Goal: Task Accomplishment & Management: Manage account settings

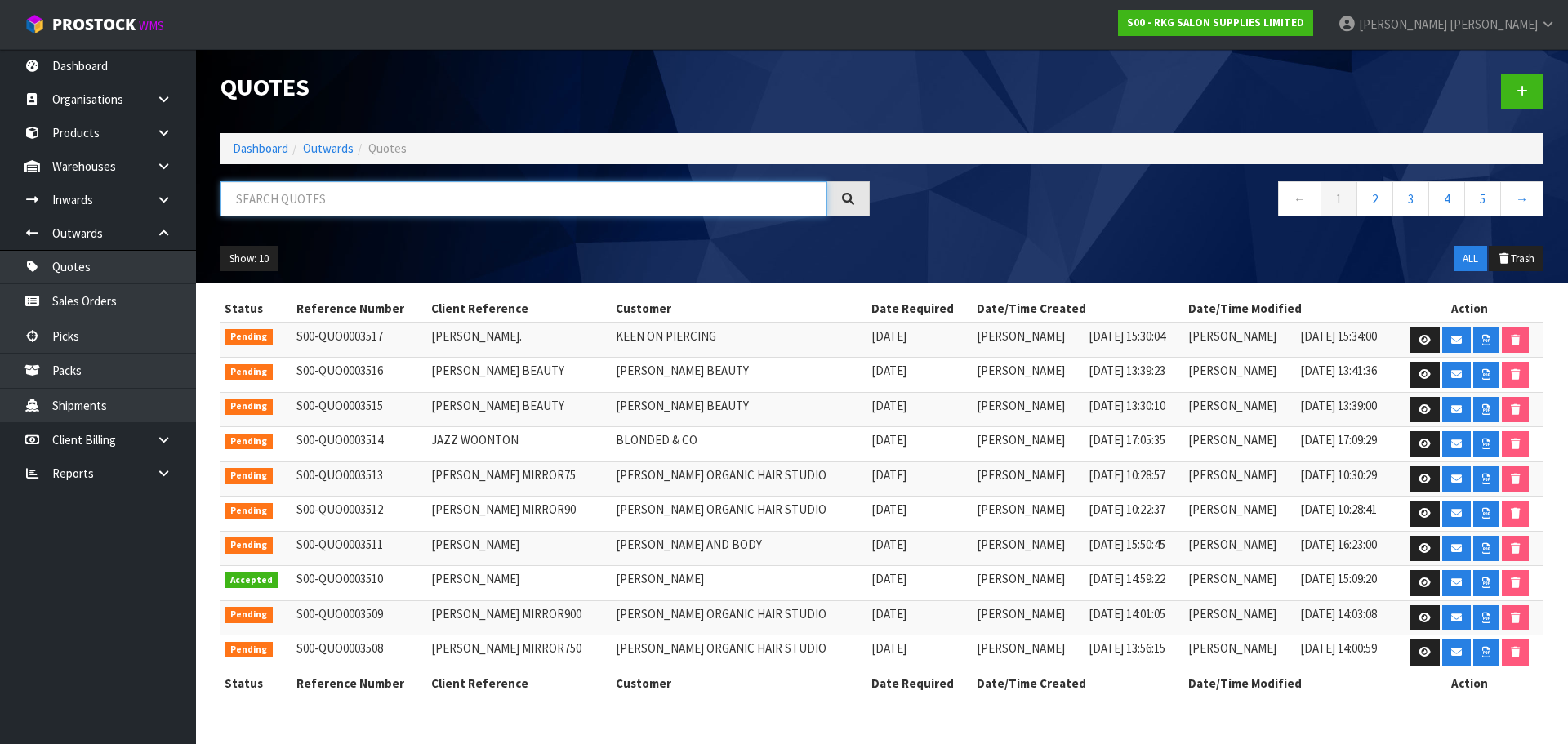
click at [359, 199] on input "text" at bounding box center [523, 199] width 606 height 35
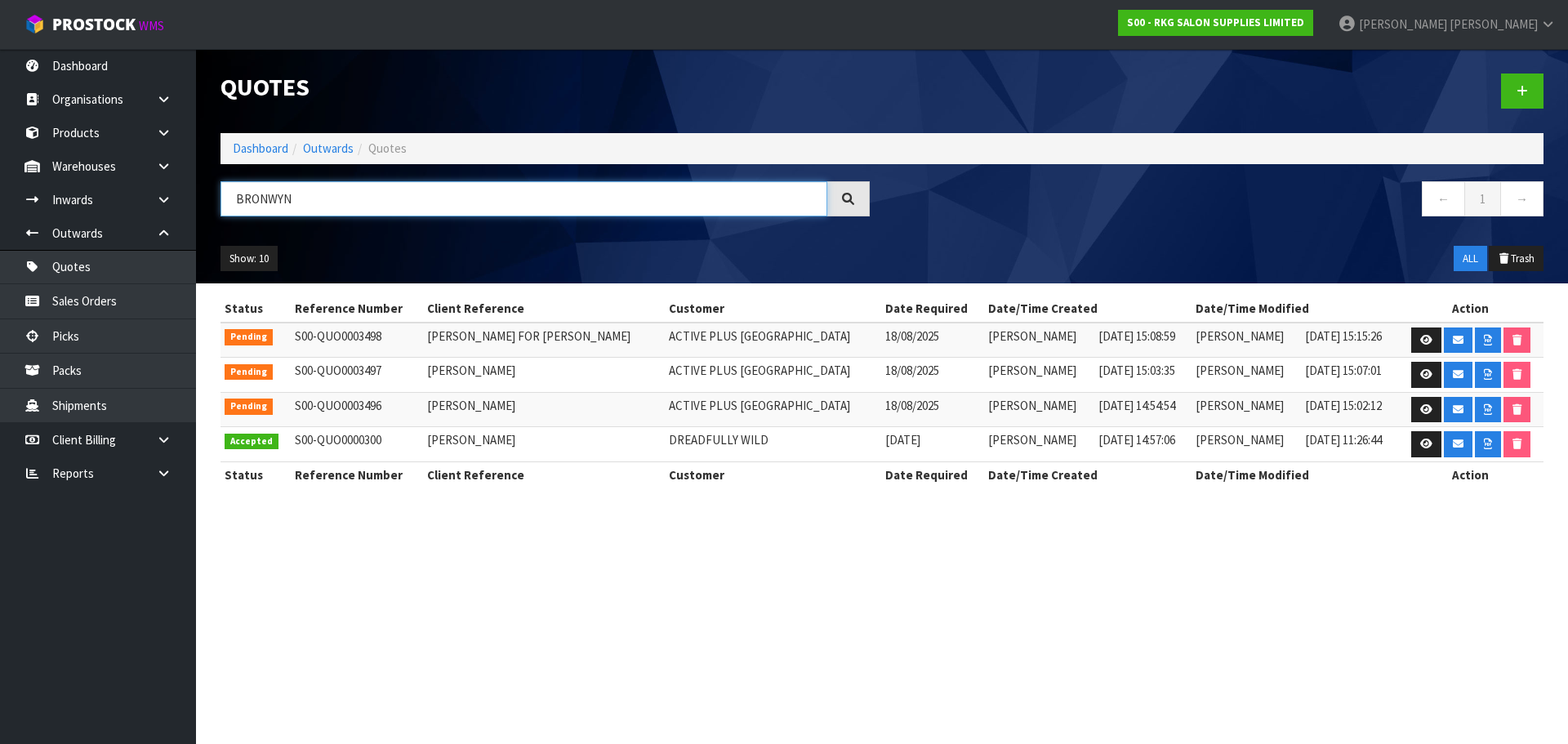
drag, startPoint x: 314, startPoint y: 205, endPoint x: 228, endPoint y: 204, distance: 86.0
click at [228, 204] on input "BRONWYN" at bounding box center [523, 199] width 606 height 35
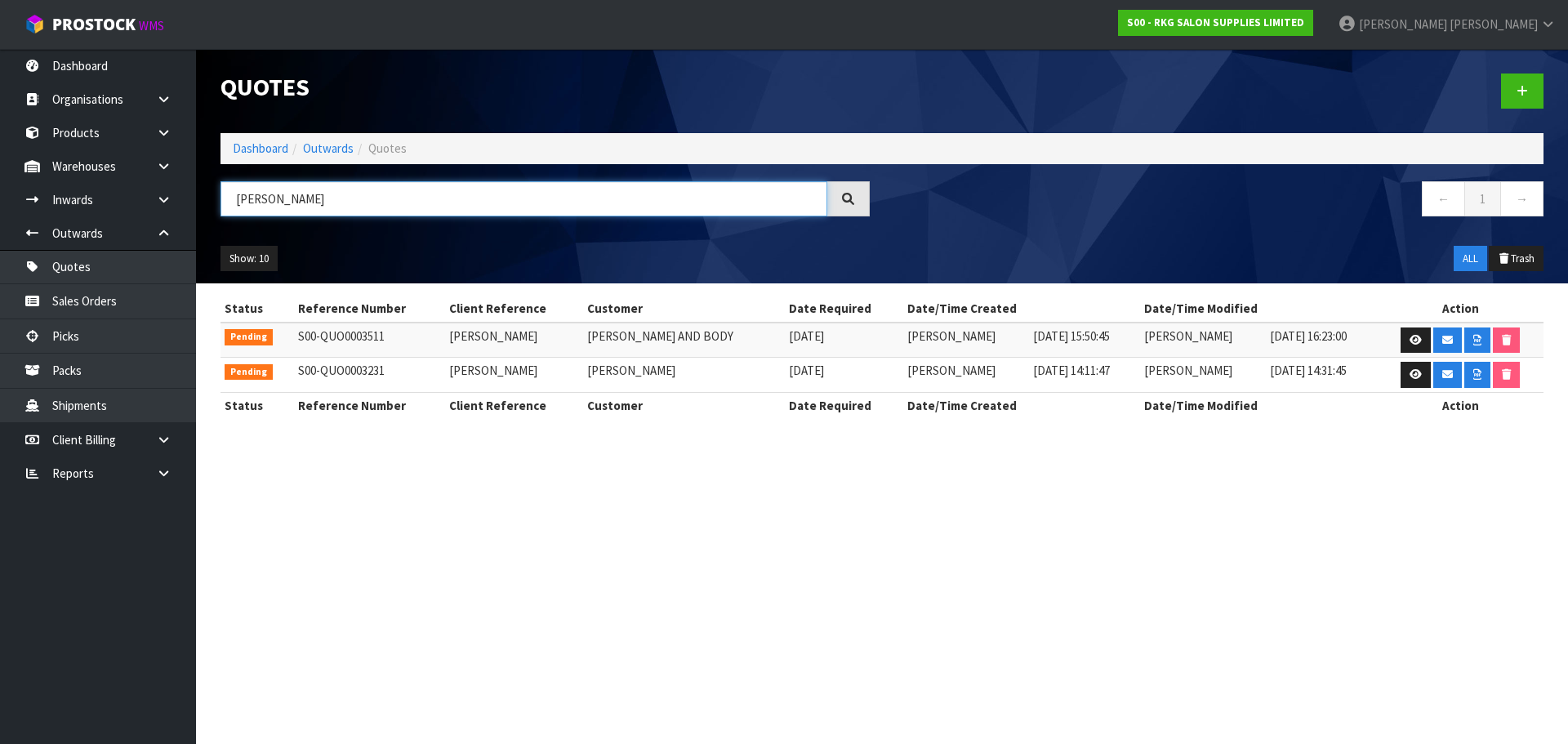
drag, startPoint x: 327, startPoint y: 205, endPoint x: 232, endPoint y: 209, distance: 95.1
click at [232, 209] on input "[PERSON_NAME]" at bounding box center [523, 199] width 606 height 35
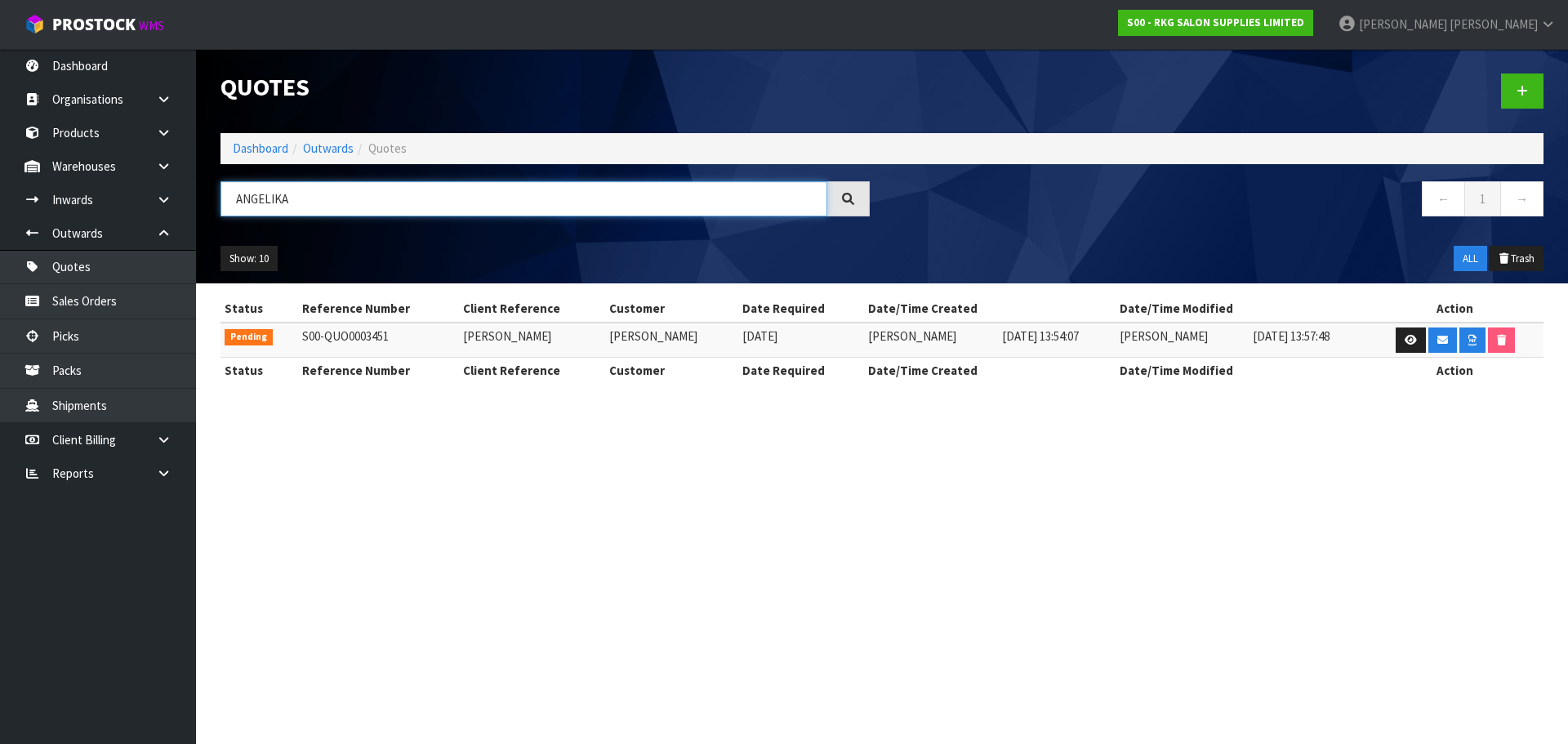
drag, startPoint x: 300, startPoint y: 203, endPoint x: 220, endPoint y: 203, distance: 80.0
click at [220, 203] on input "ANGELIKA" at bounding box center [523, 199] width 606 height 35
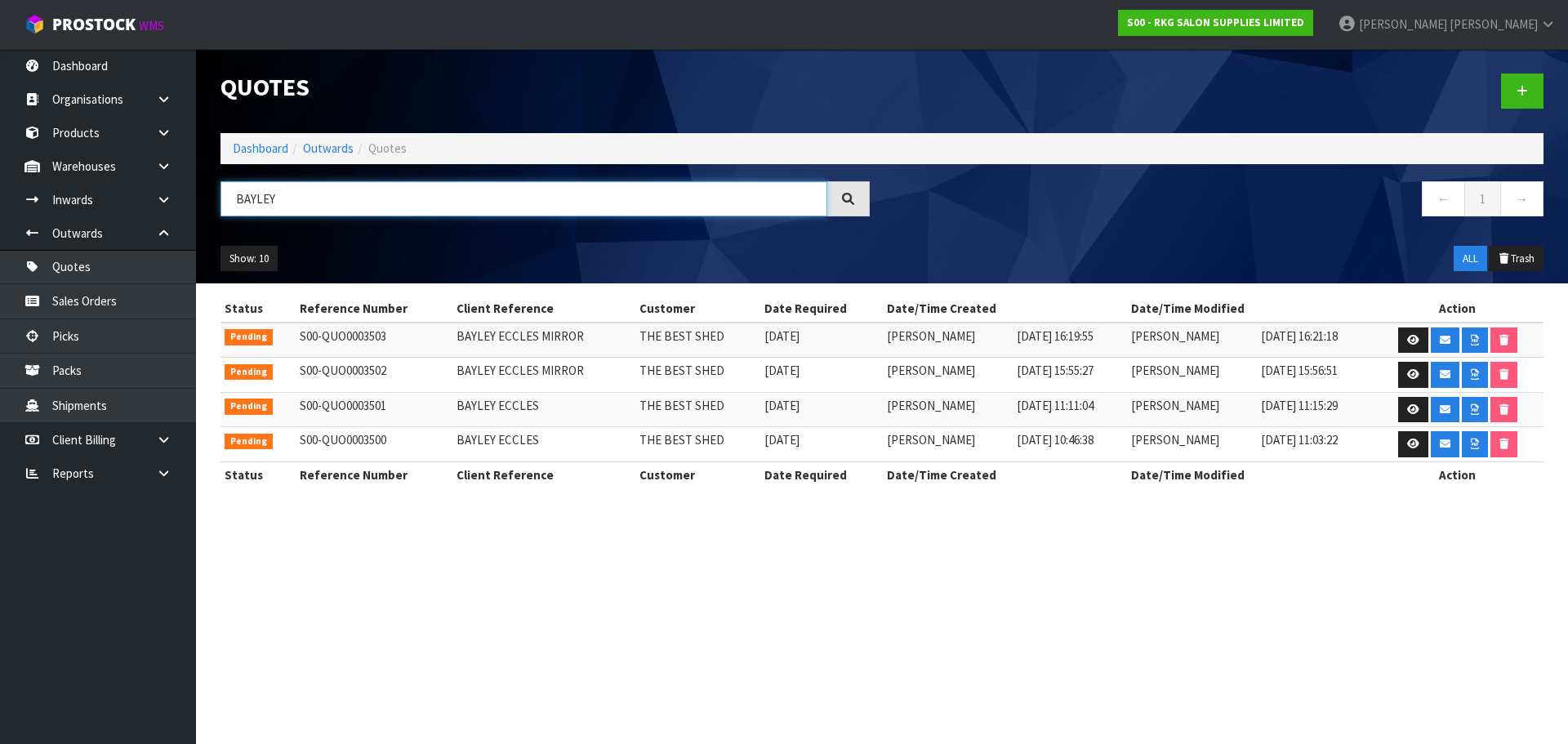
drag, startPoint x: 292, startPoint y: 195, endPoint x: 229, endPoint y: 196, distance: 63.0
click at [229, 196] on input "BAYLEY" at bounding box center [523, 199] width 606 height 35
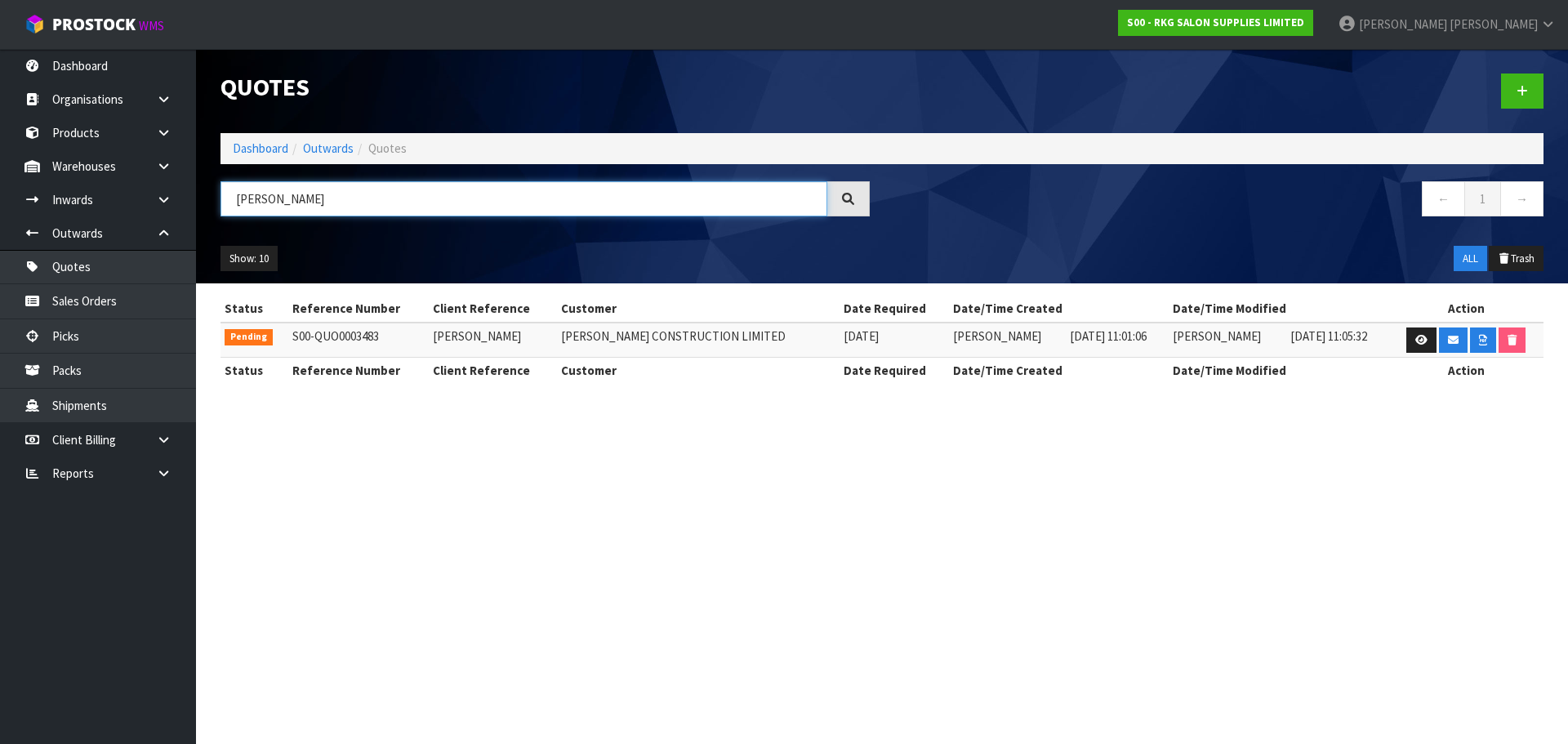
drag, startPoint x: 264, startPoint y: 205, endPoint x: 218, endPoint y: 205, distance: 46.0
click at [218, 205] on div "[PERSON_NAME]" at bounding box center [545, 205] width 674 height 47
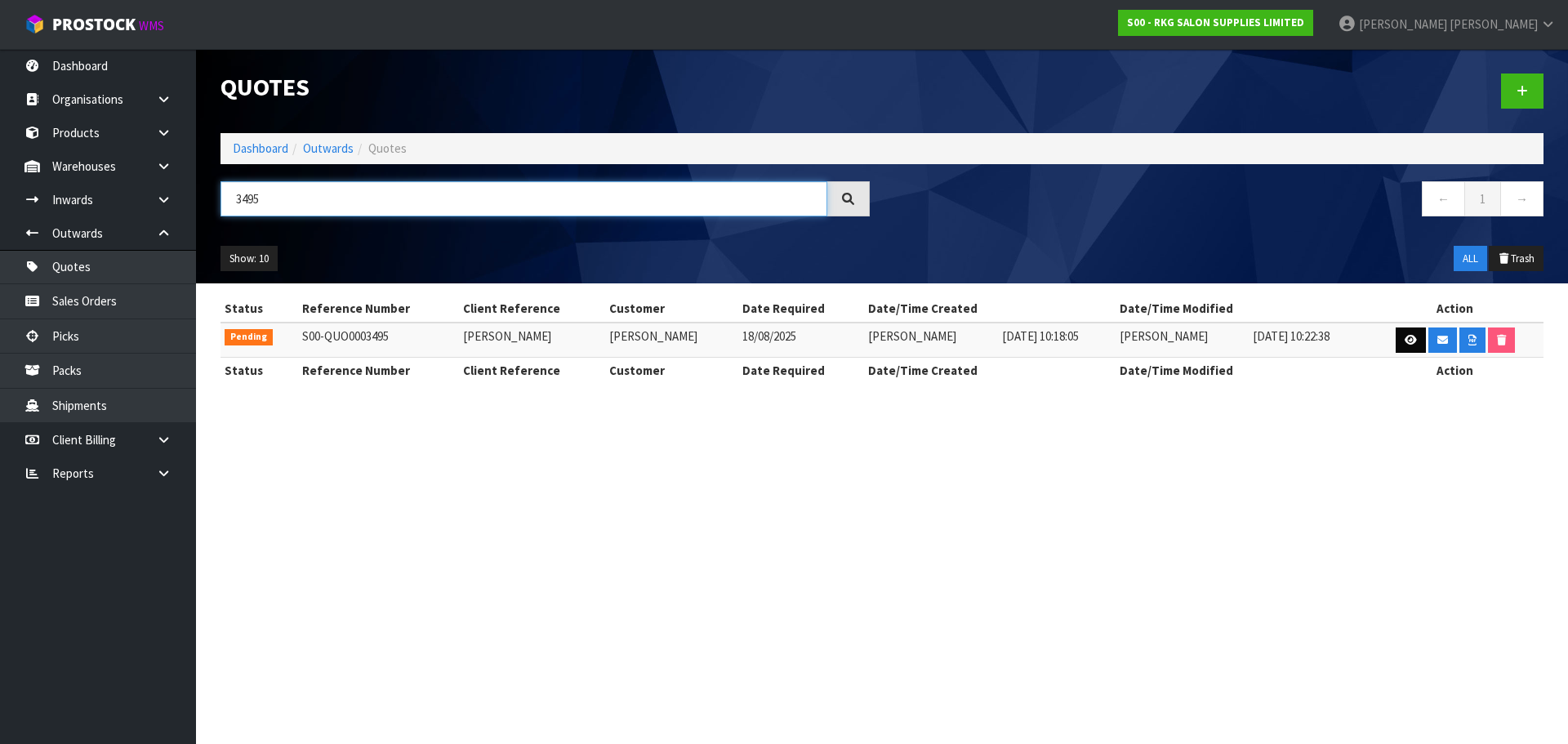
type input "3495"
click at [1407, 342] on icon at bounding box center [1411, 340] width 12 height 11
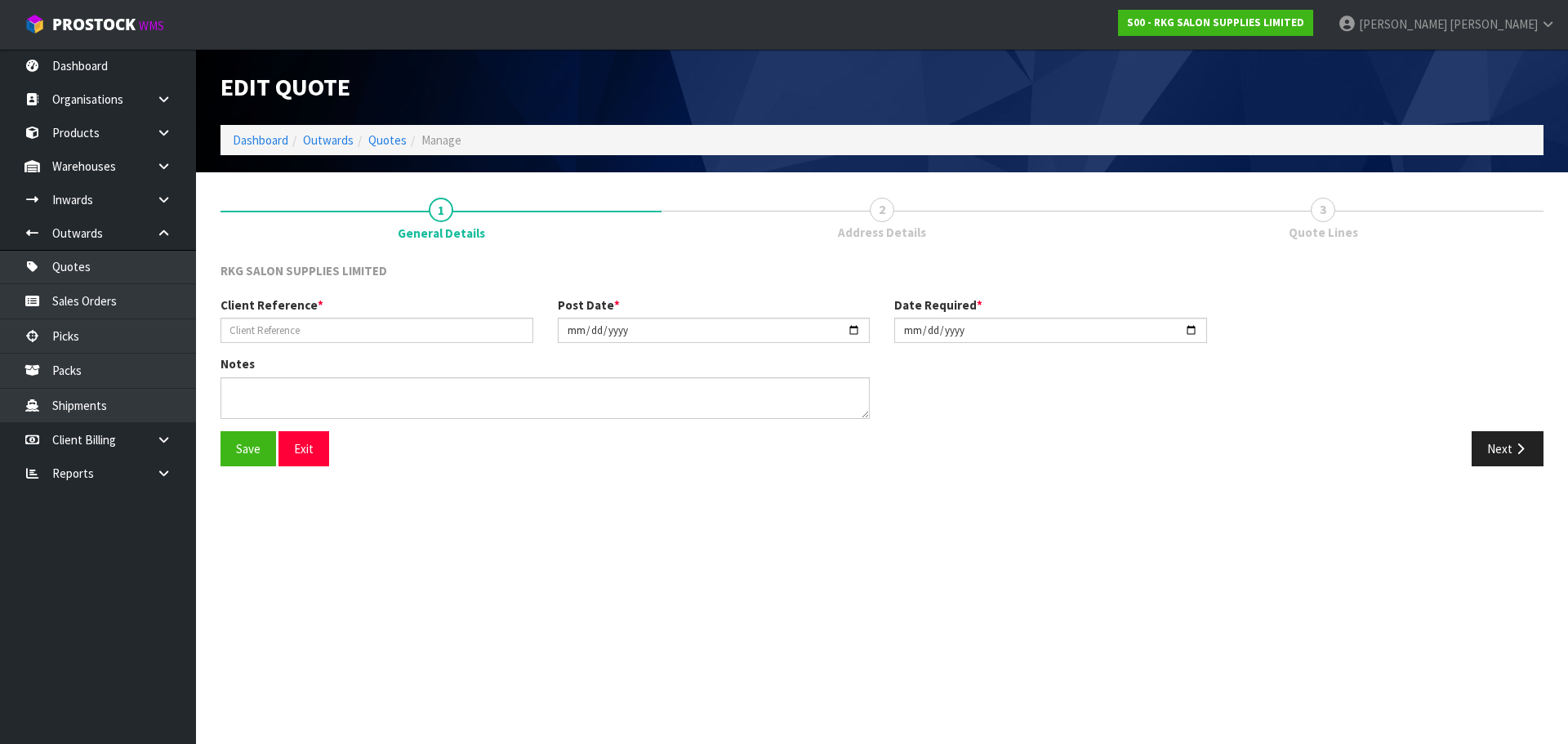
type input "[PERSON_NAME]"
type input "[DATE]"
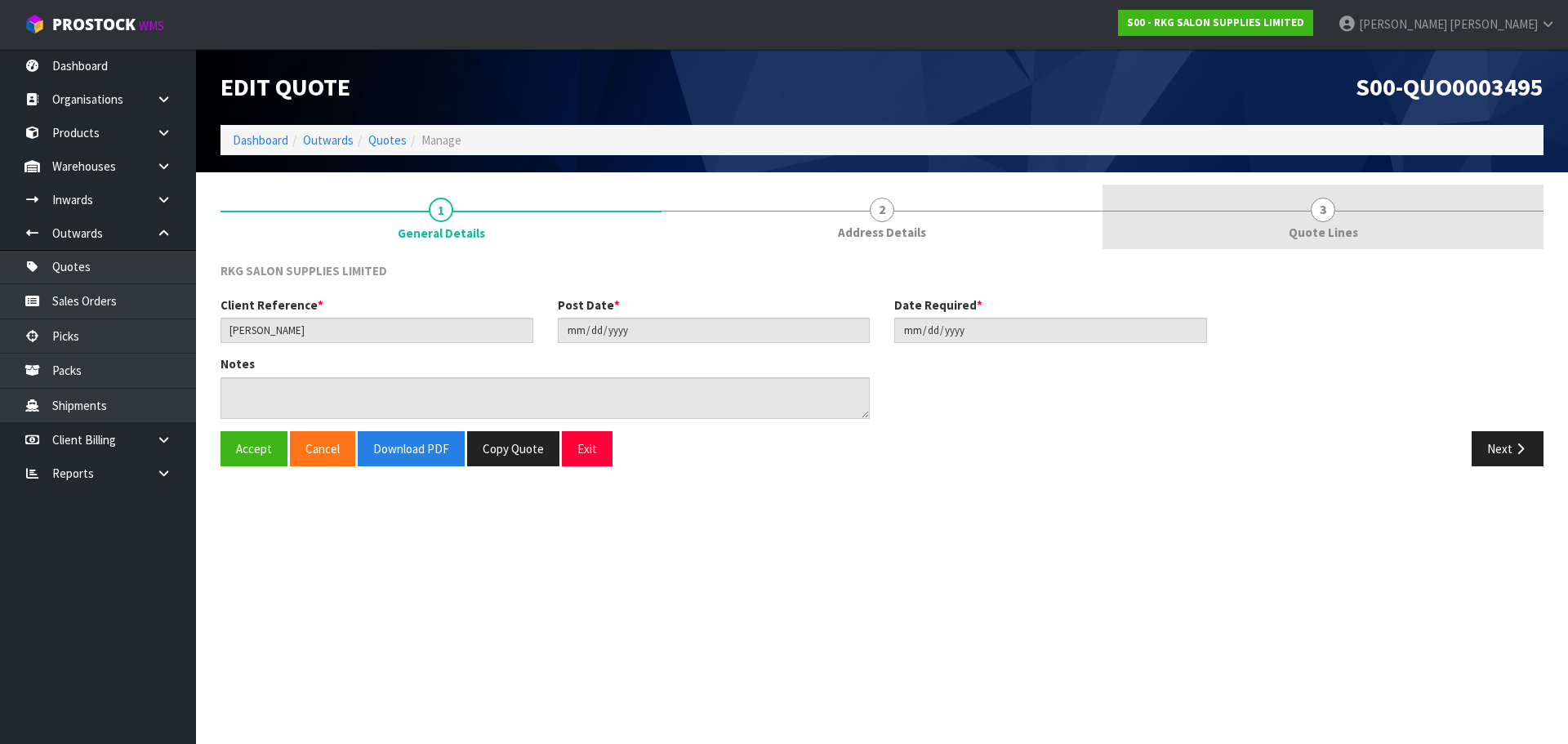
click at [1320, 211] on span "3" at bounding box center [1323, 210] width 25 height 25
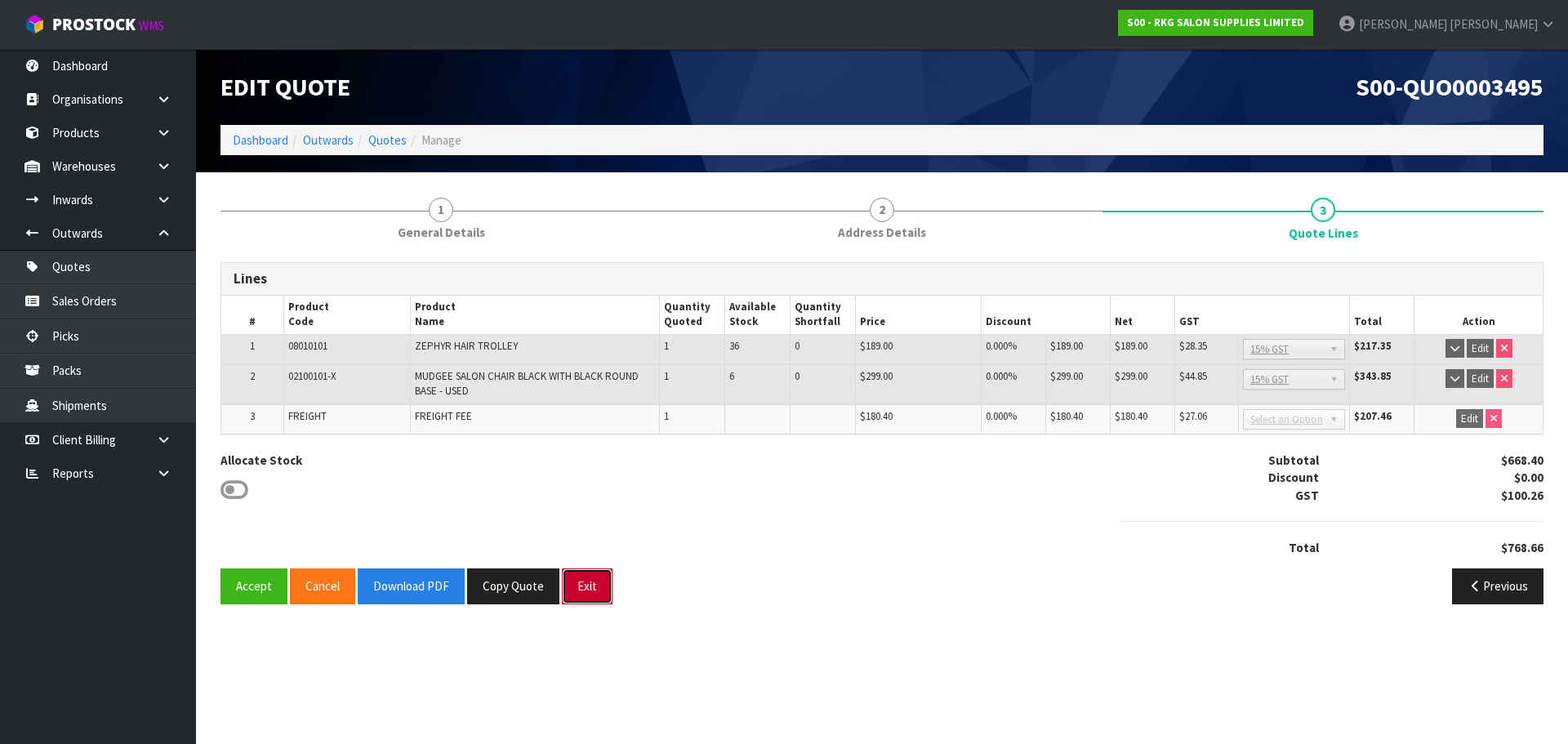
click at [588, 593] on button "Exit" at bounding box center [587, 586] width 51 height 35
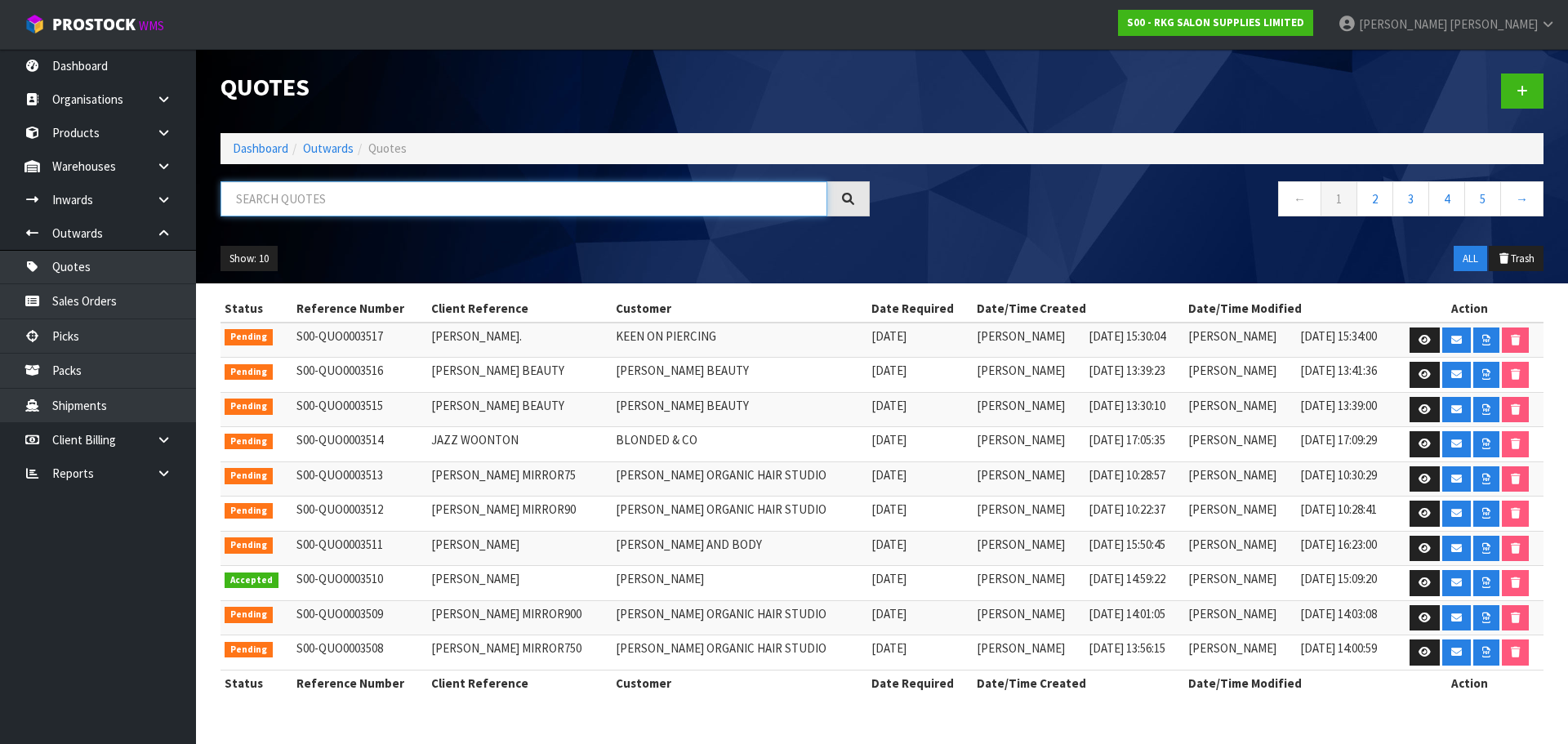
click at [331, 194] on input "text" at bounding box center [523, 199] width 606 height 35
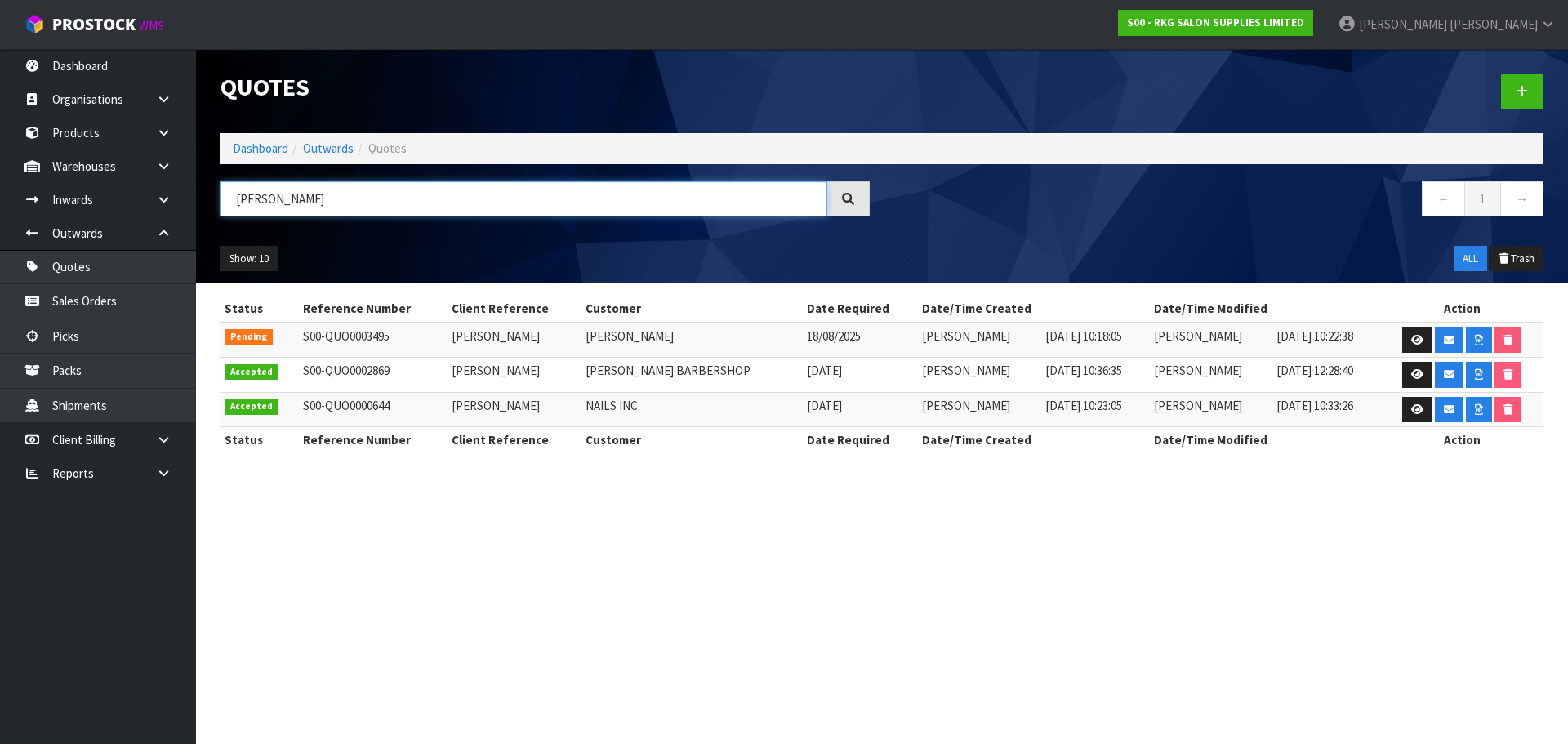
drag, startPoint x: 281, startPoint y: 201, endPoint x: 226, endPoint y: 204, distance: 55.1
click at [226, 204] on input "[PERSON_NAME]" at bounding box center [523, 199] width 606 height 35
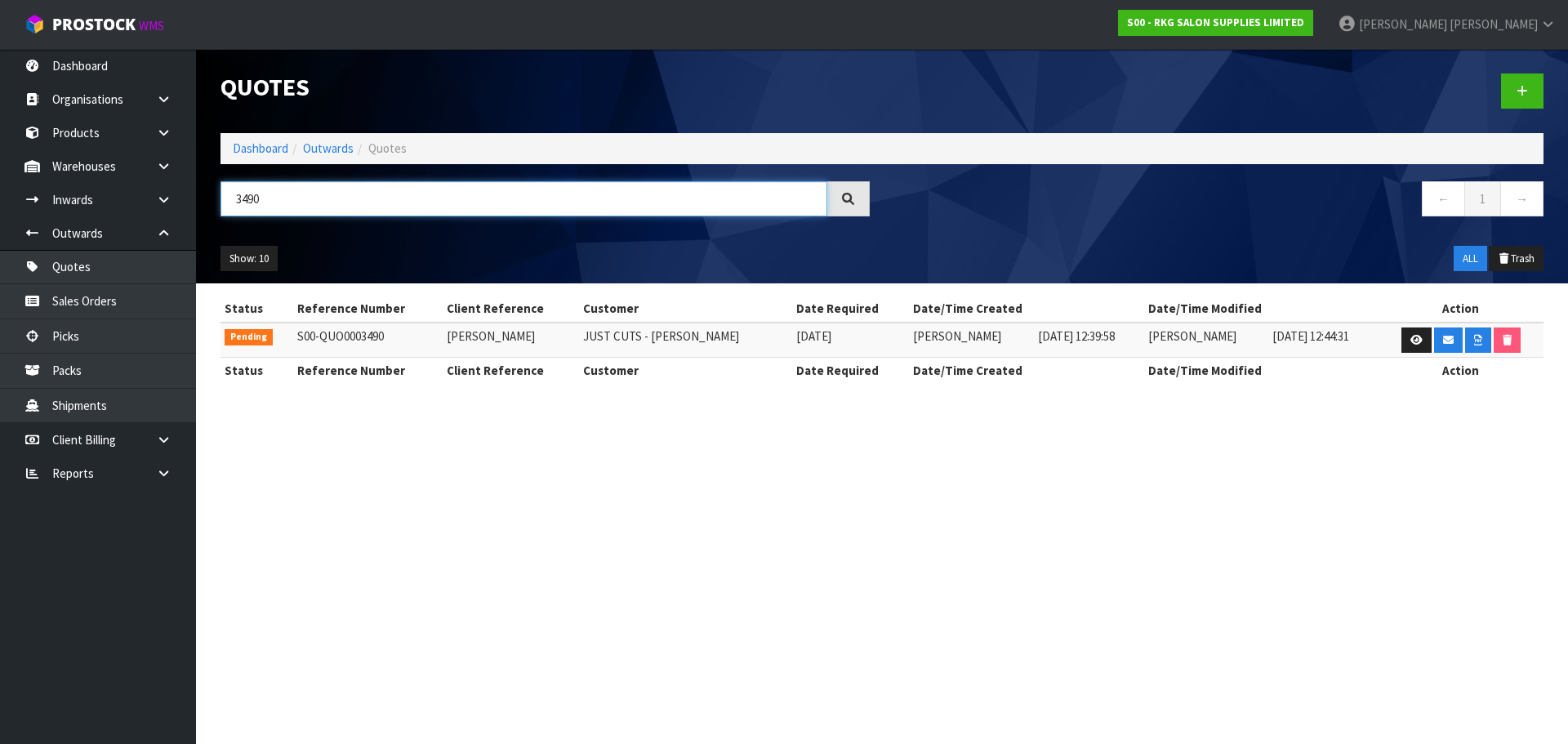
drag, startPoint x: 295, startPoint y: 200, endPoint x: 226, endPoint y: 204, distance: 69.1
click at [226, 204] on input "3490" at bounding box center [523, 199] width 606 height 35
type input "3087"
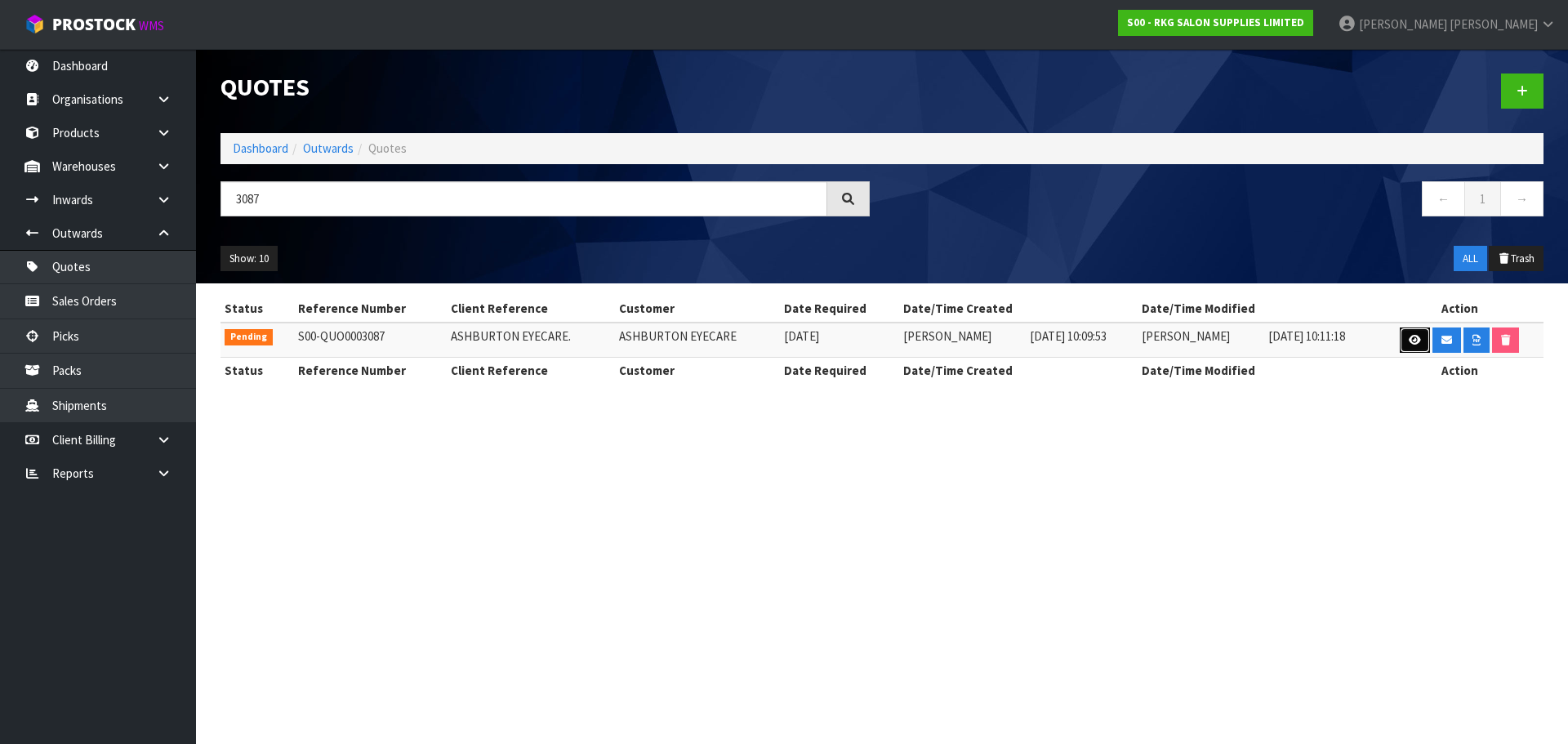
click at [1415, 348] on link at bounding box center [1414, 340] width 30 height 26
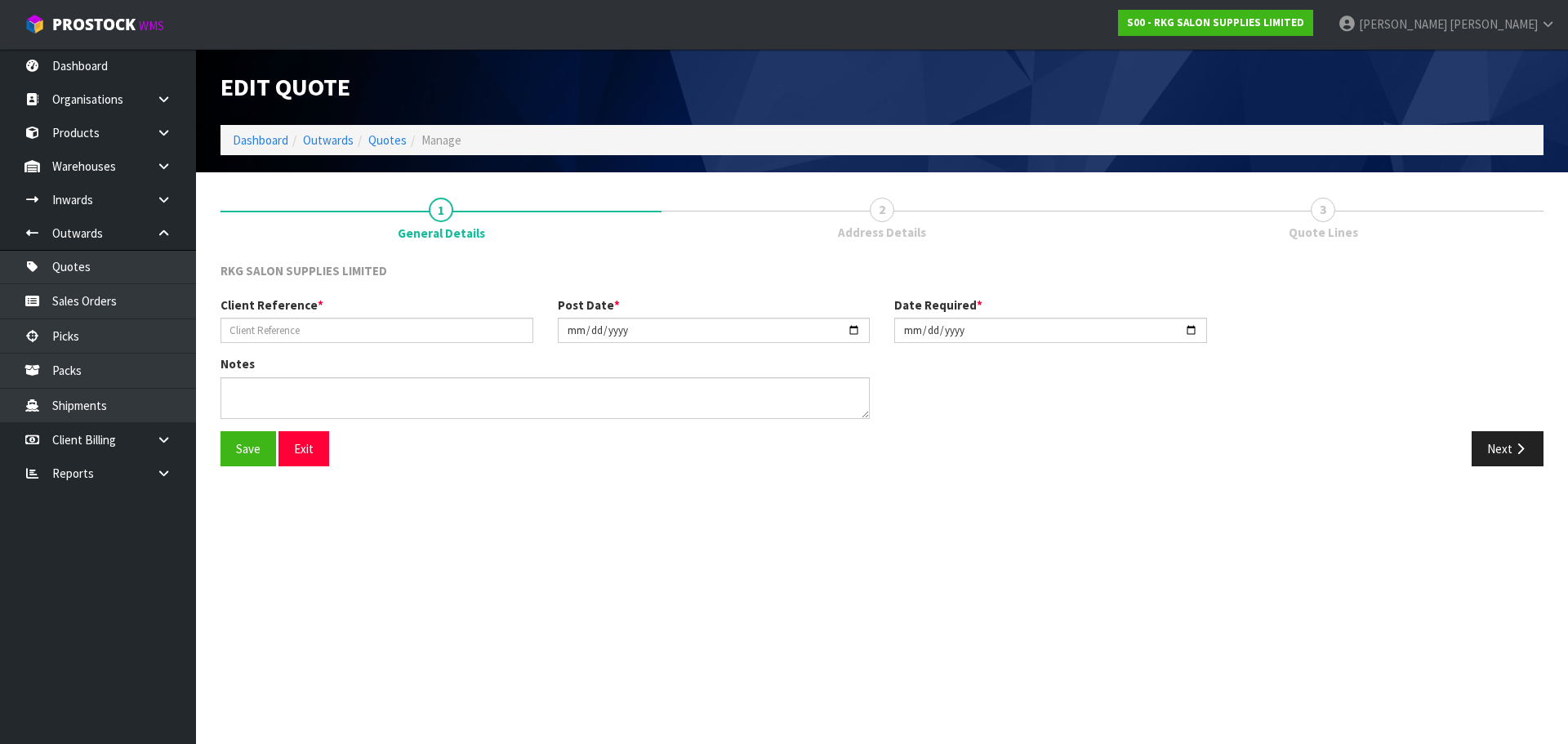
type input "ASHBURTON EYECARE."
type input "[DATE]"
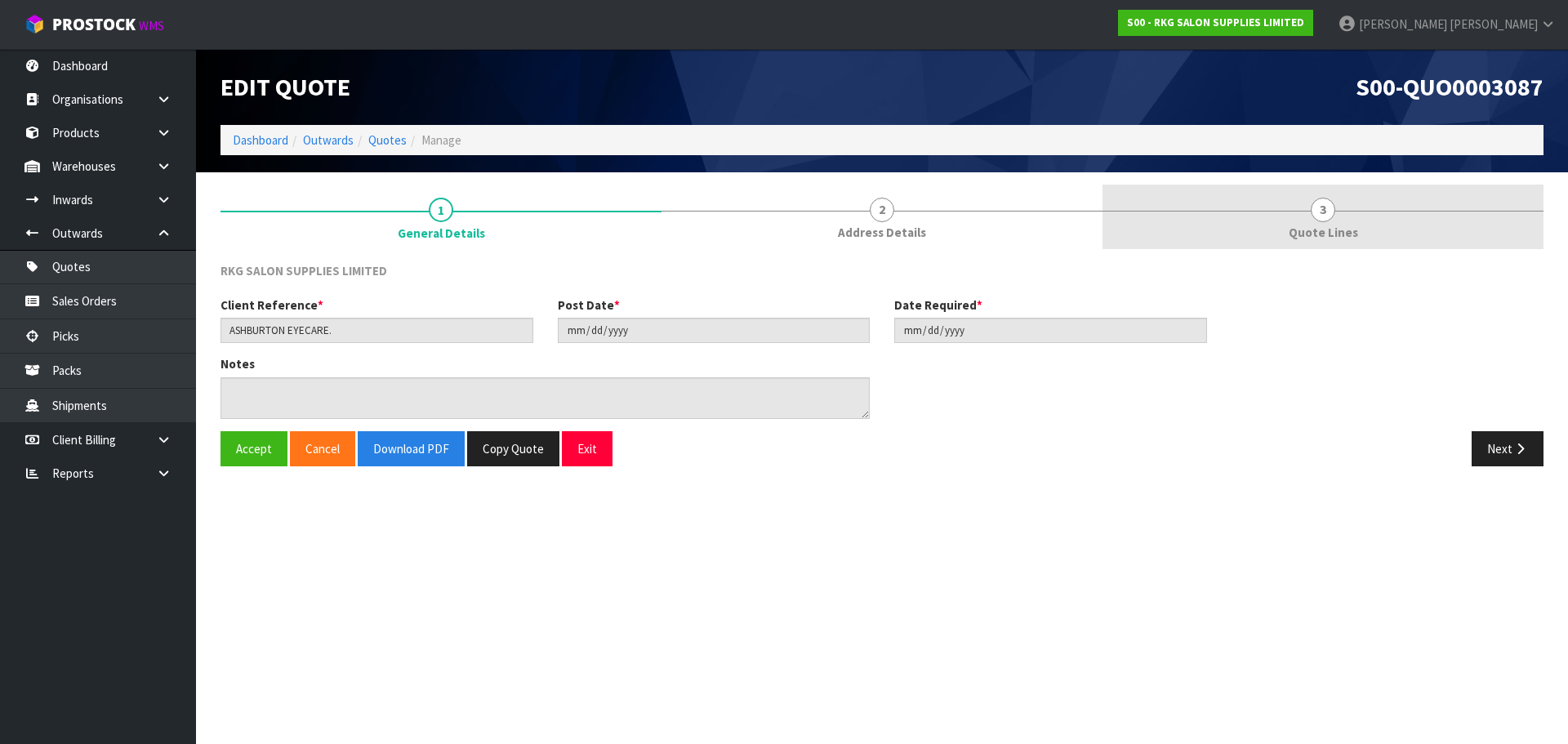
click at [1328, 211] on span "3" at bounding box center [1323, 210] width 25 height 25
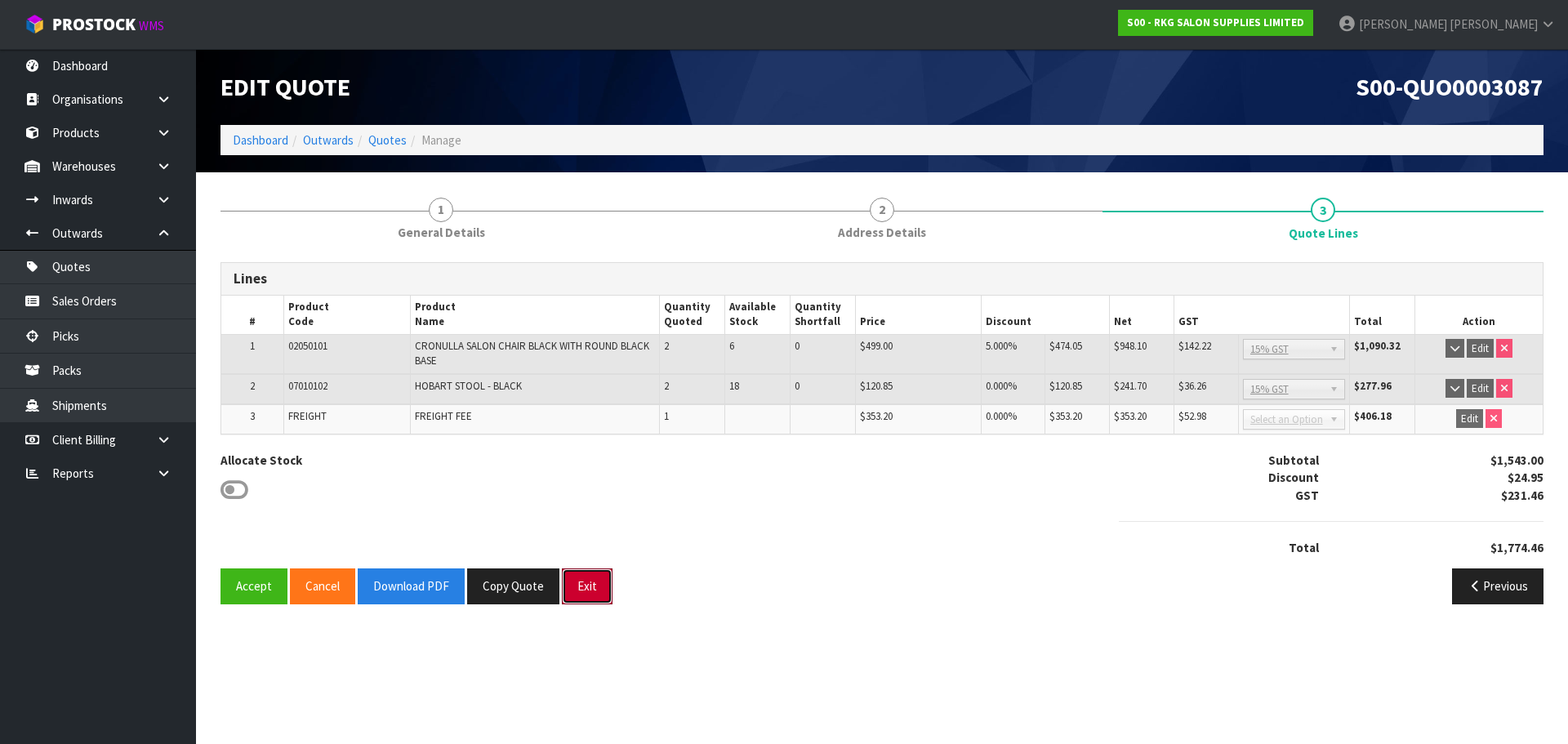
drag, startPoint x: 591, startPoint y: 583, endPoint x: 598, endPoint y: 560, distance: 24.0
click at [591, 583] on button "Exit" at bounding box center [587, 586] width 51 height 35
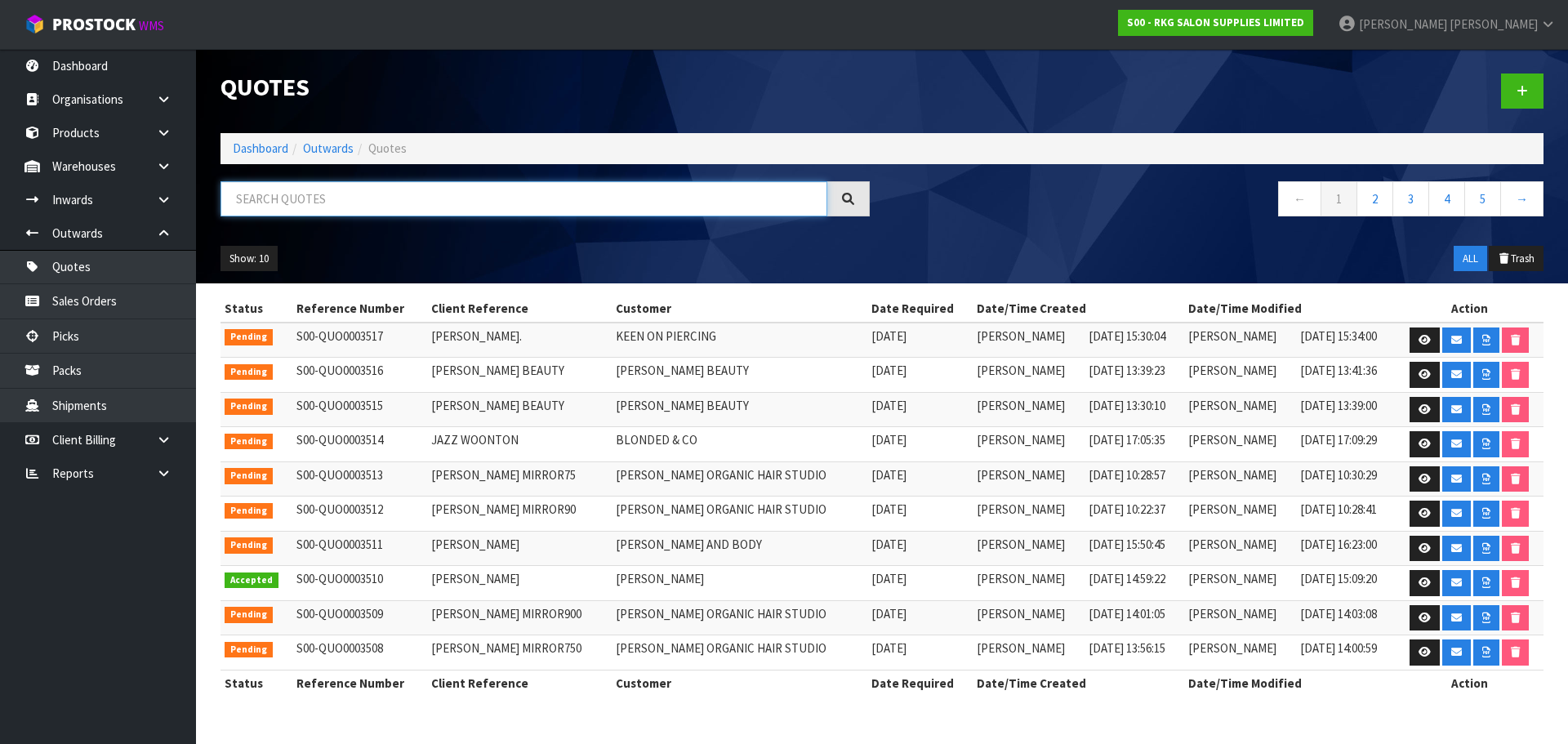
click at [288, 196] on input "text" at bounding box center [523, 199] width 606 height 35
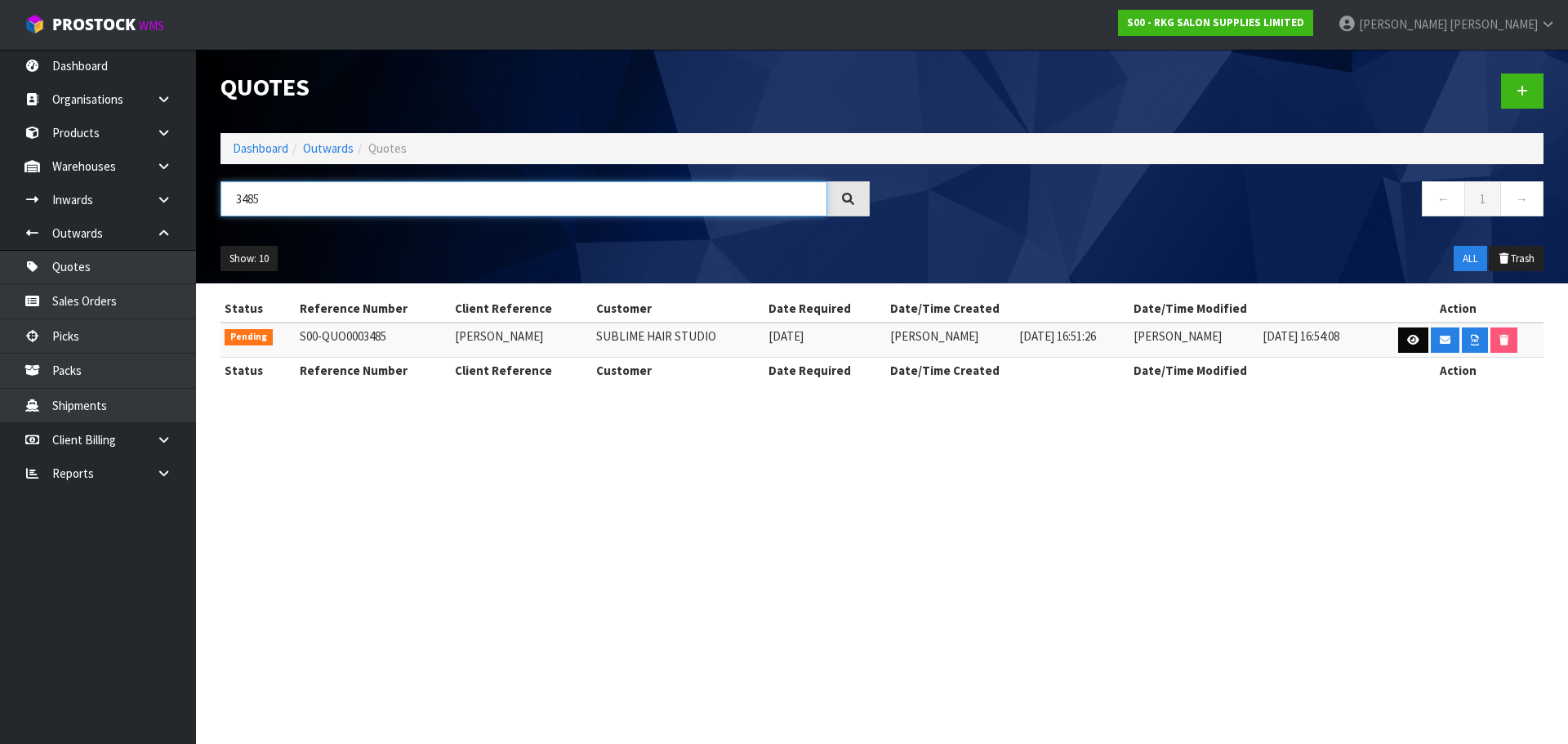
type input "3485"
click at [1404, 336] on link at bounding box center [1413, 340] width 30 height 26
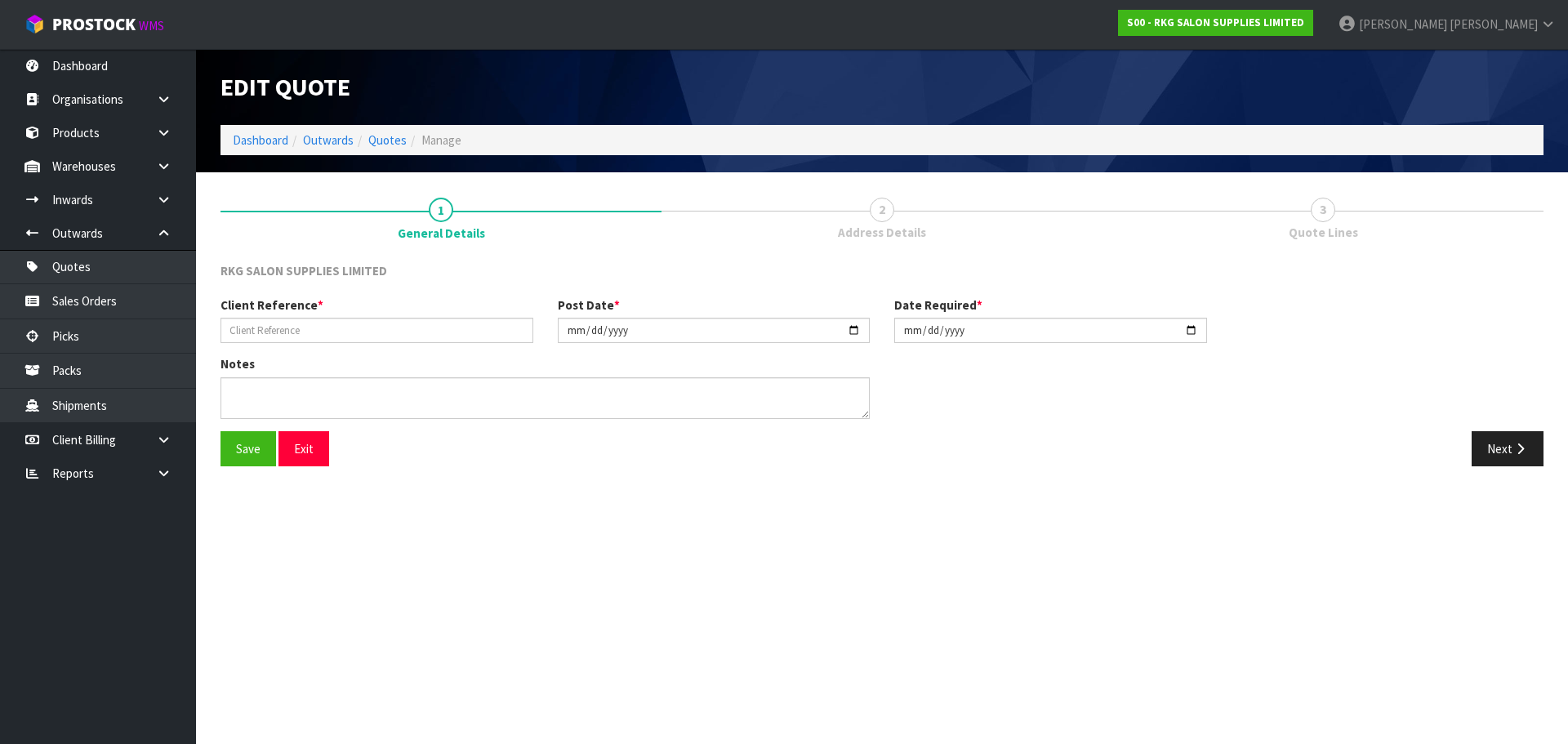
type input "[PERSON_NAME]"
type input "[DATE]"
type textarea "CHAIR ONLY"
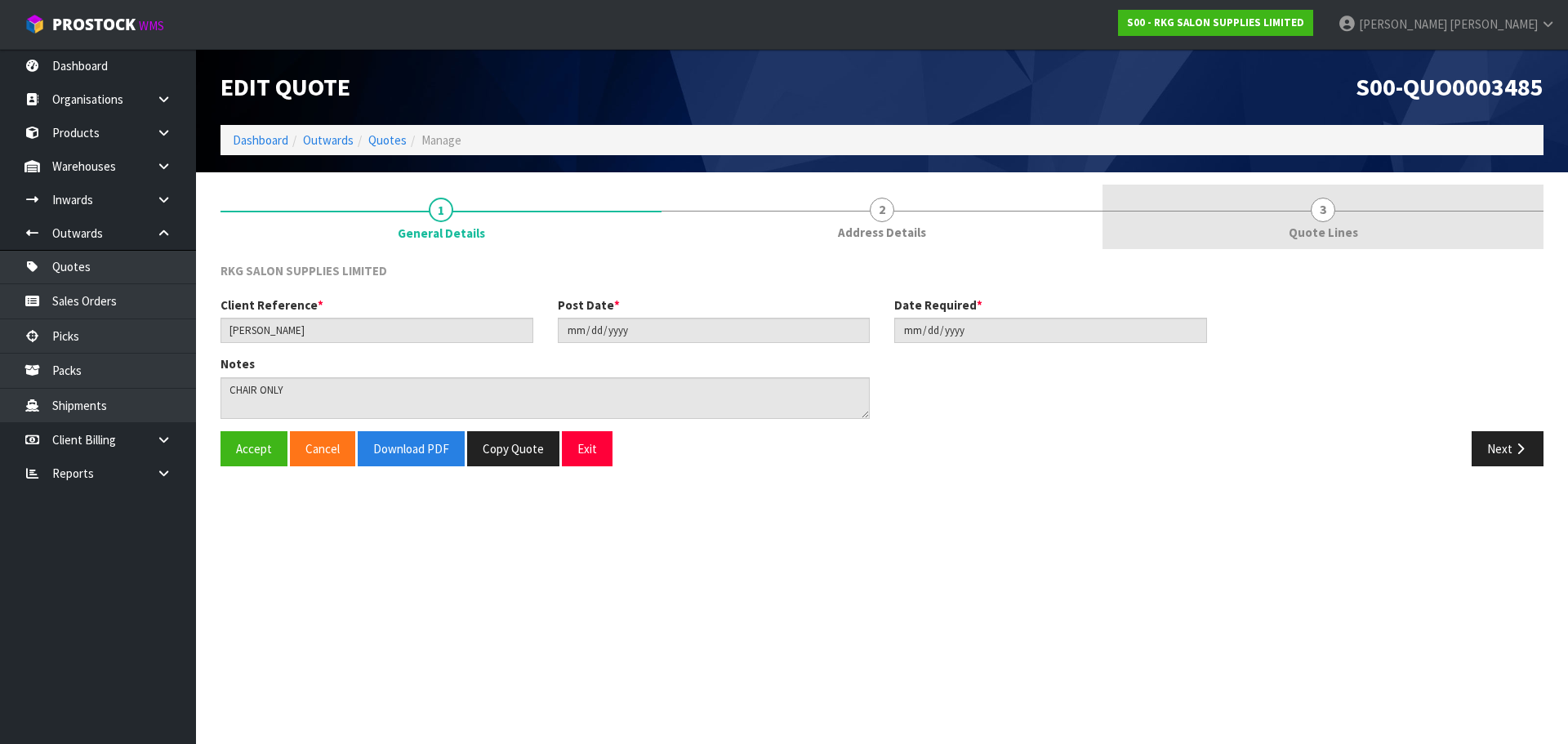
click at [1319, 221] on span "3" at bounding box center [1323, 210] width 25 height 25
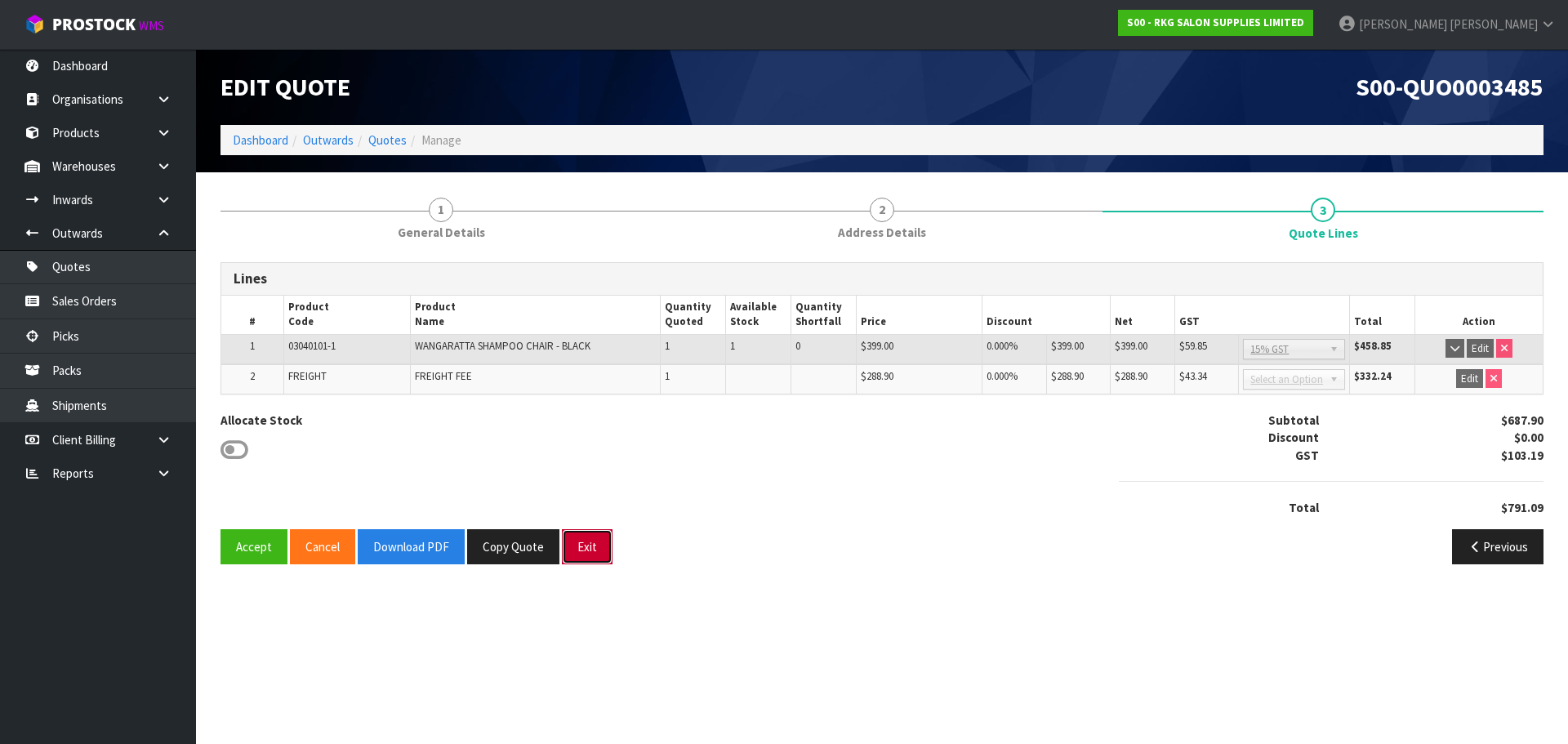
click at [589, 556] on button "Exit" at bounding box center [587, 547] width 51 height 35
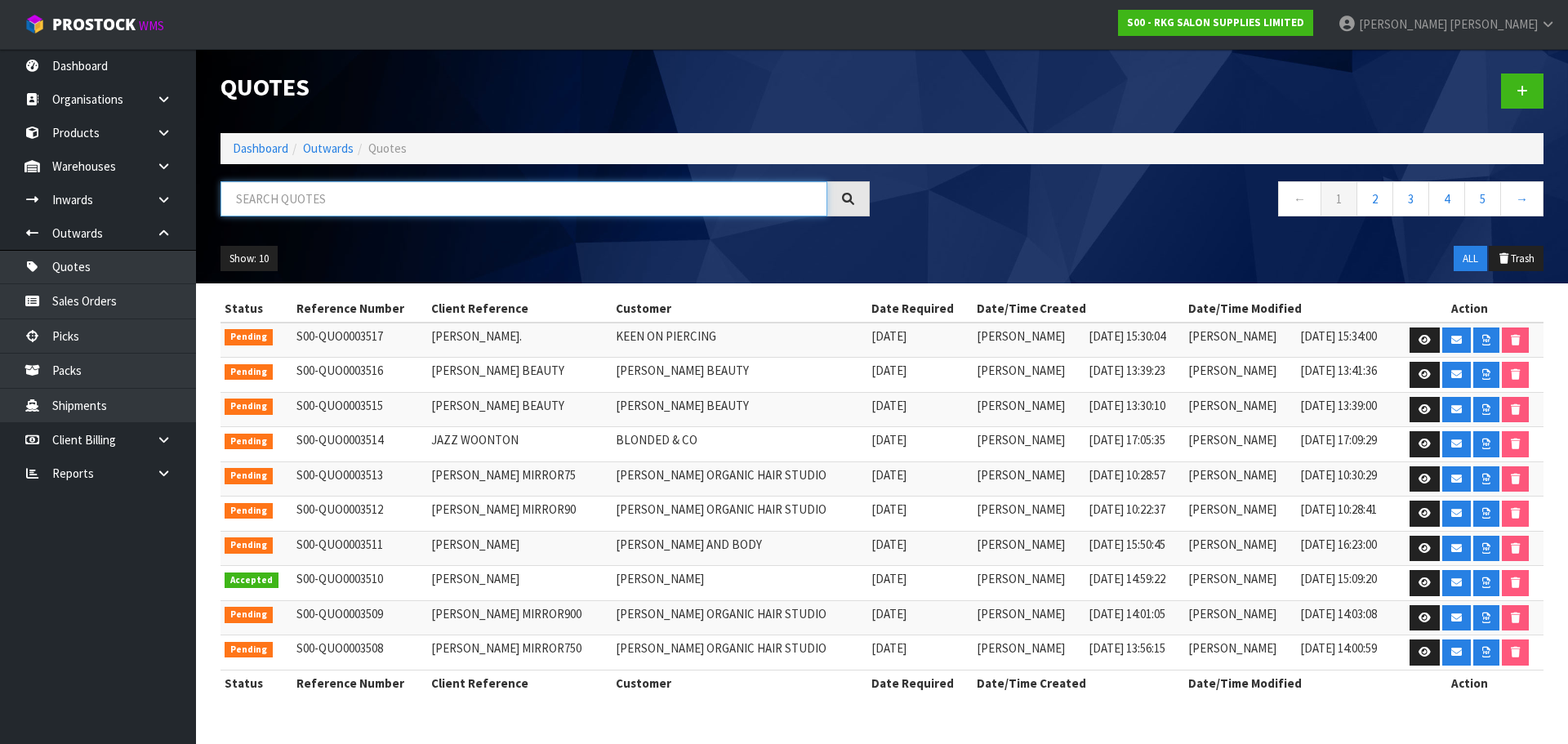
click at [286, 201] on input "text" at bounding box center [523, 199] width 606 height 35
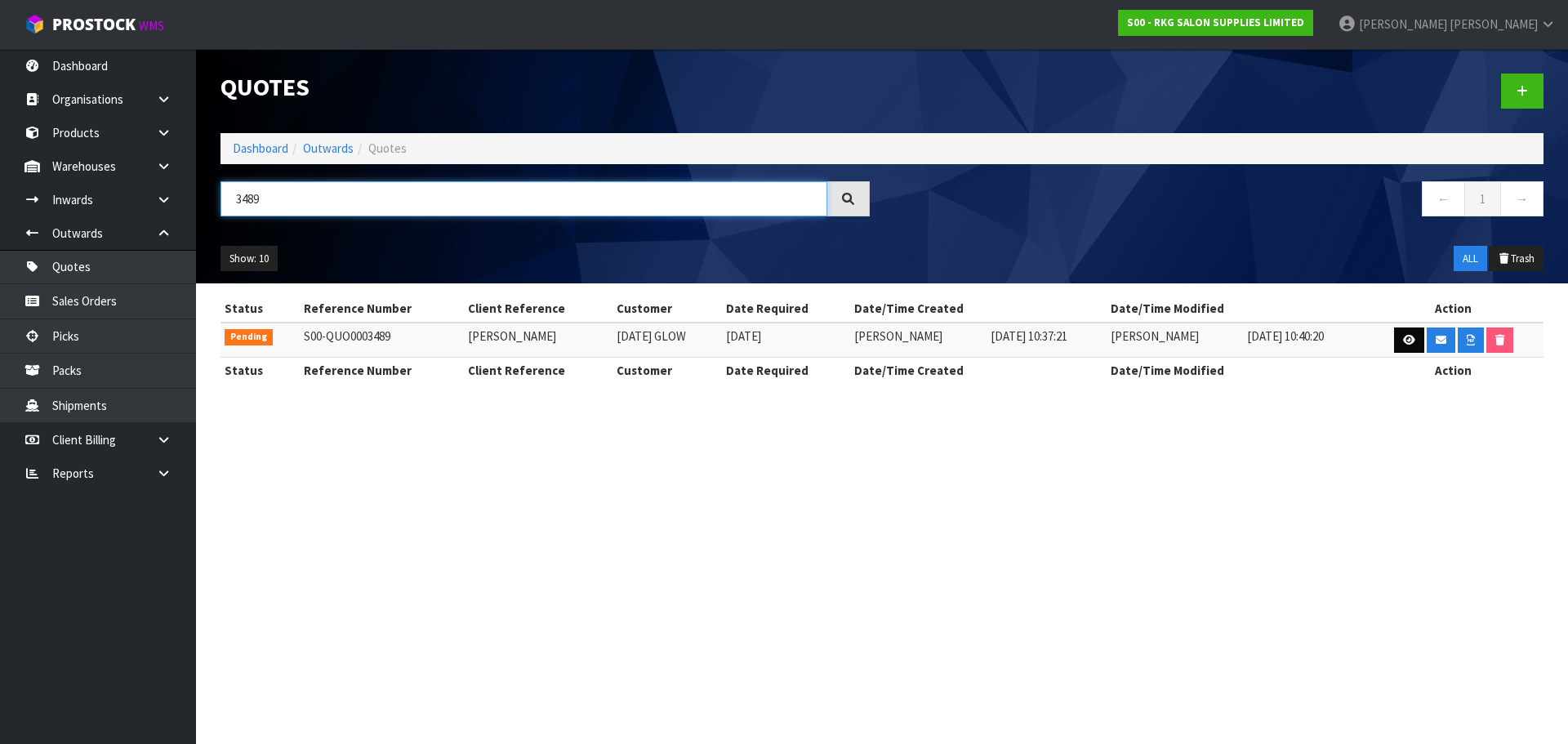
type input "3489"
click at [1407, 341] on icon at bounding box center [1409, 340] width 12 height 11
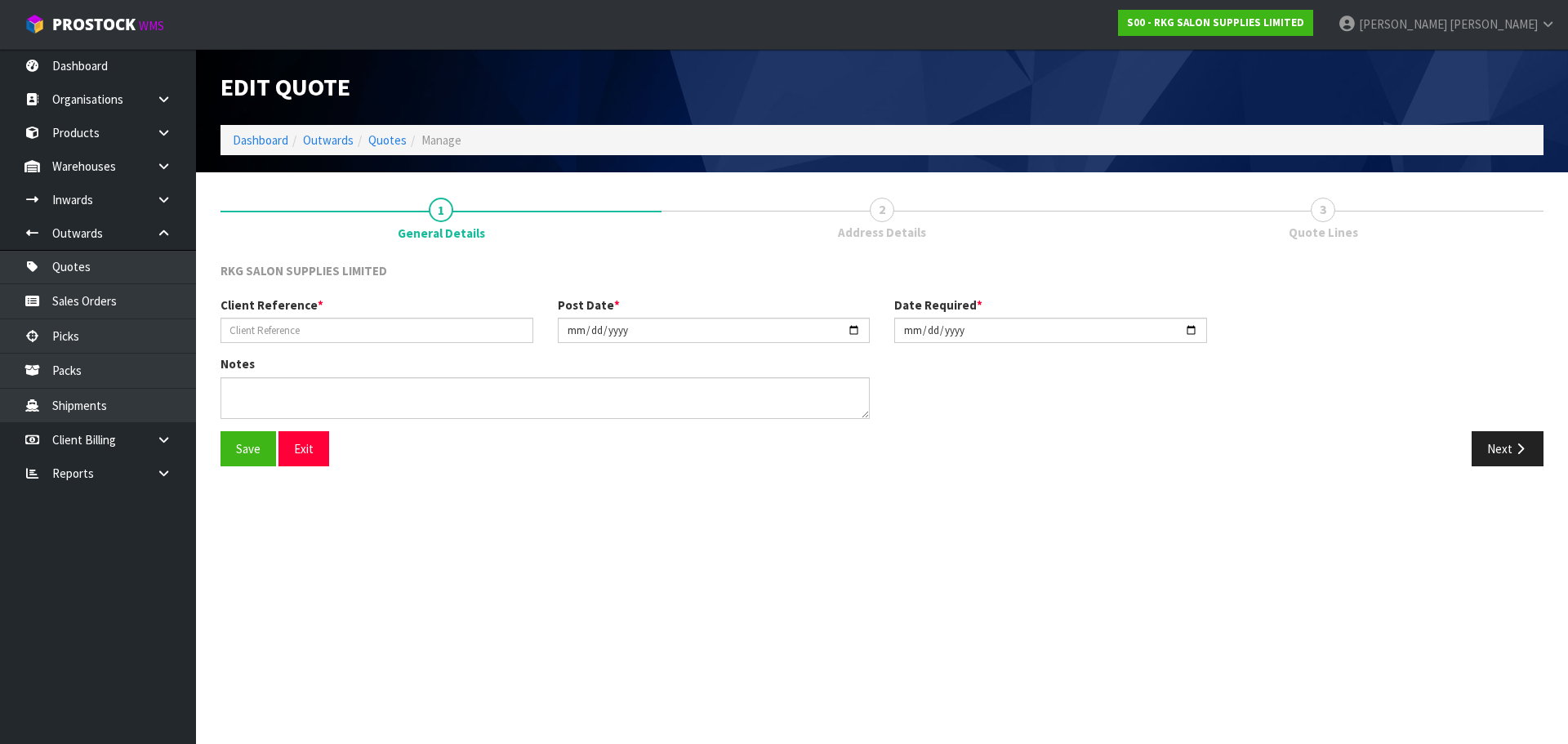
type input "[PERSON_NAME]"
type input "[DATE]"
type textarea "ROTORUA"
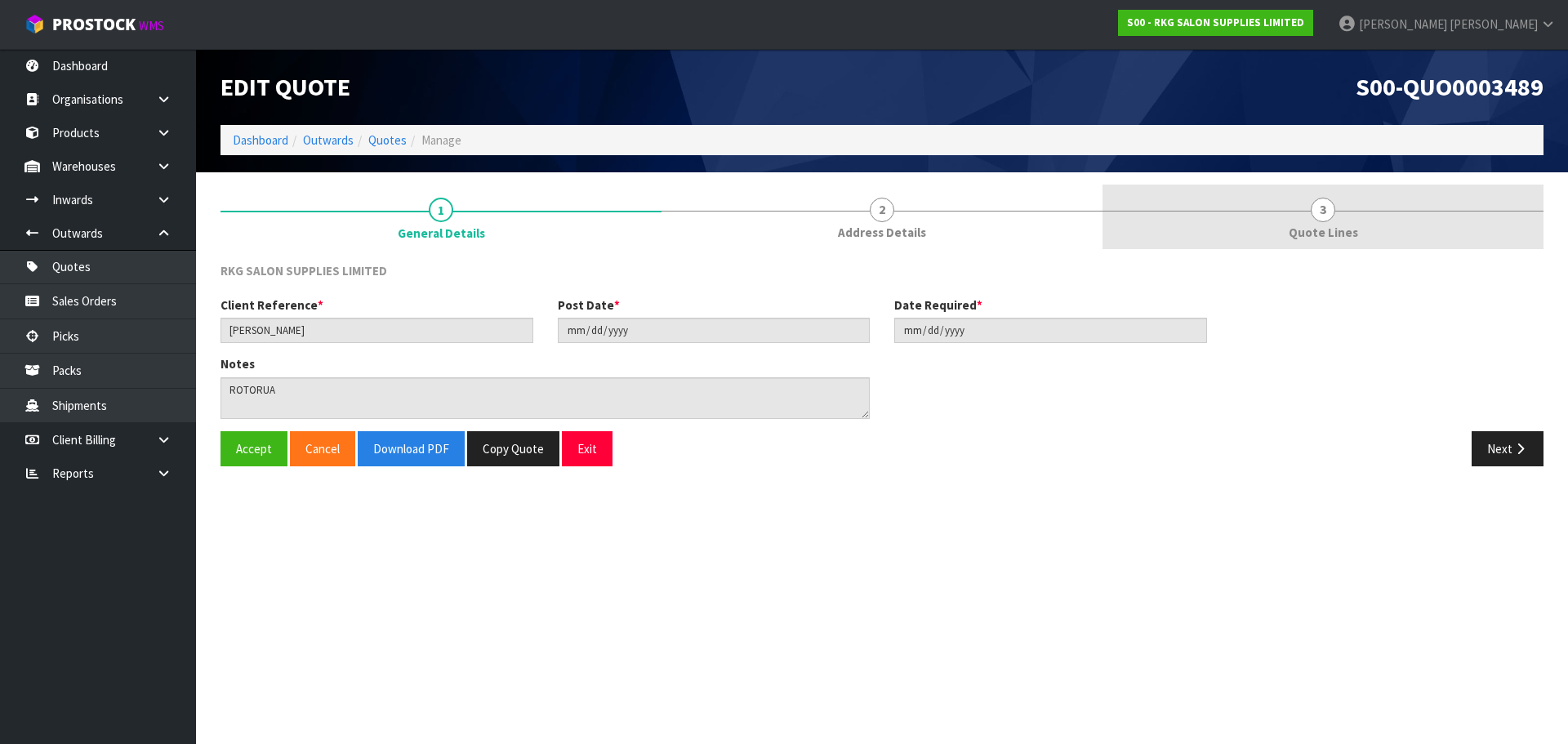
click at [1328, 212] on span "3" at bounding box center [1323, 210] width 25 height 25
